Goal: Information Seeking & Learning: Compare options

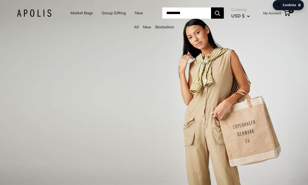
click at [77, 13] on link "Market Bags" at bounding box center [82, 12] width 22 height 7
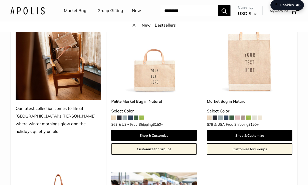
scroll to position [117, 0]
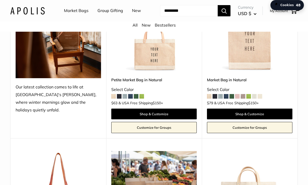
click at [0, 0] on img at bounding box center [0, 0] width 0 height 0
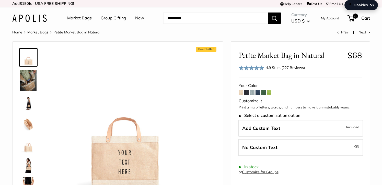
click at [80, 15] on link "Market Bags" at bounding box center [79, 18] width 25 height 8
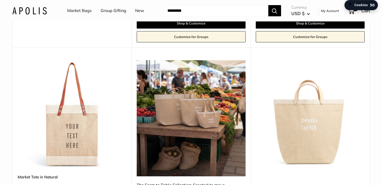
scroll to position [235, 0]
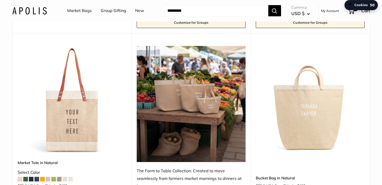
click at [0, 0] on img at bounding box center [0, 0] width 0 height 0
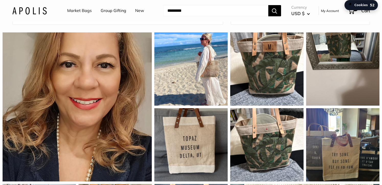
scroll to position [431, 0]
